Goal: Find specific page/section: Find specific page/section

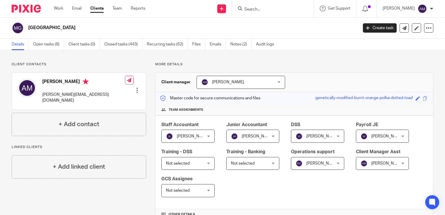
scroll to position [240, 0]
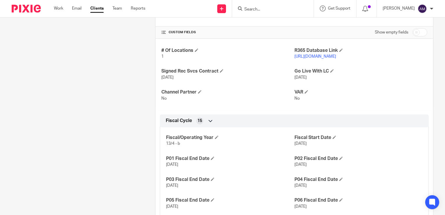
click at [260, 3] on div at bounding box center [273, 8] width 82 height 17
click at [263, 8] on input "Search" at bounding box center [270, 9] width 52 height 5
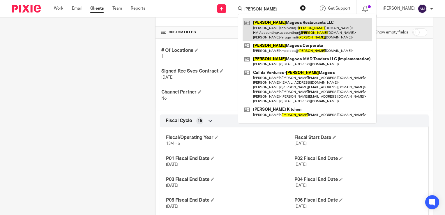
type input "[PERSON_NAME]"
click at [280, 29] on link at bounding box center [307, 29] width 129 height 23
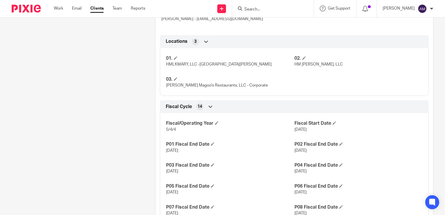
scroll to position [224, 0]
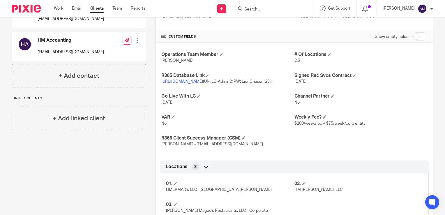
click at [203, 80] on link "[URL][DOMAIN_NAME]" at bounding box center [182, 82] width 42 height 4
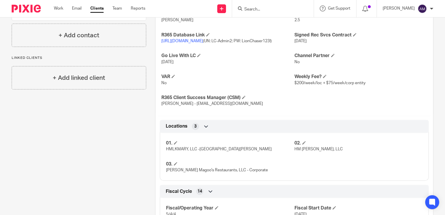
scroll to position [252, 0]
